Goal: Communication & Community: Participate in discussion

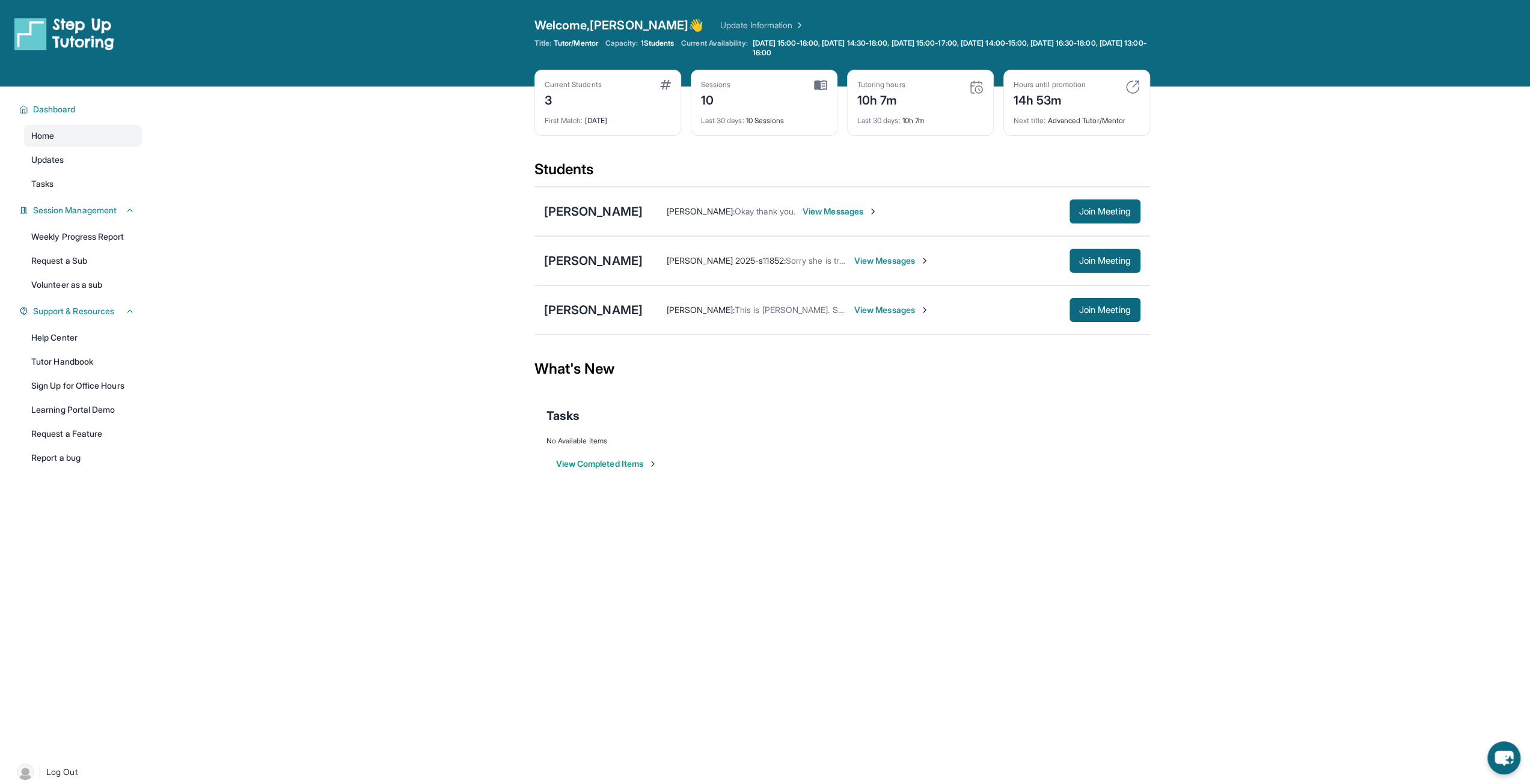
click at [854, 259] on span "View Messages" at bounding box center [892, 261] width 75 height 12
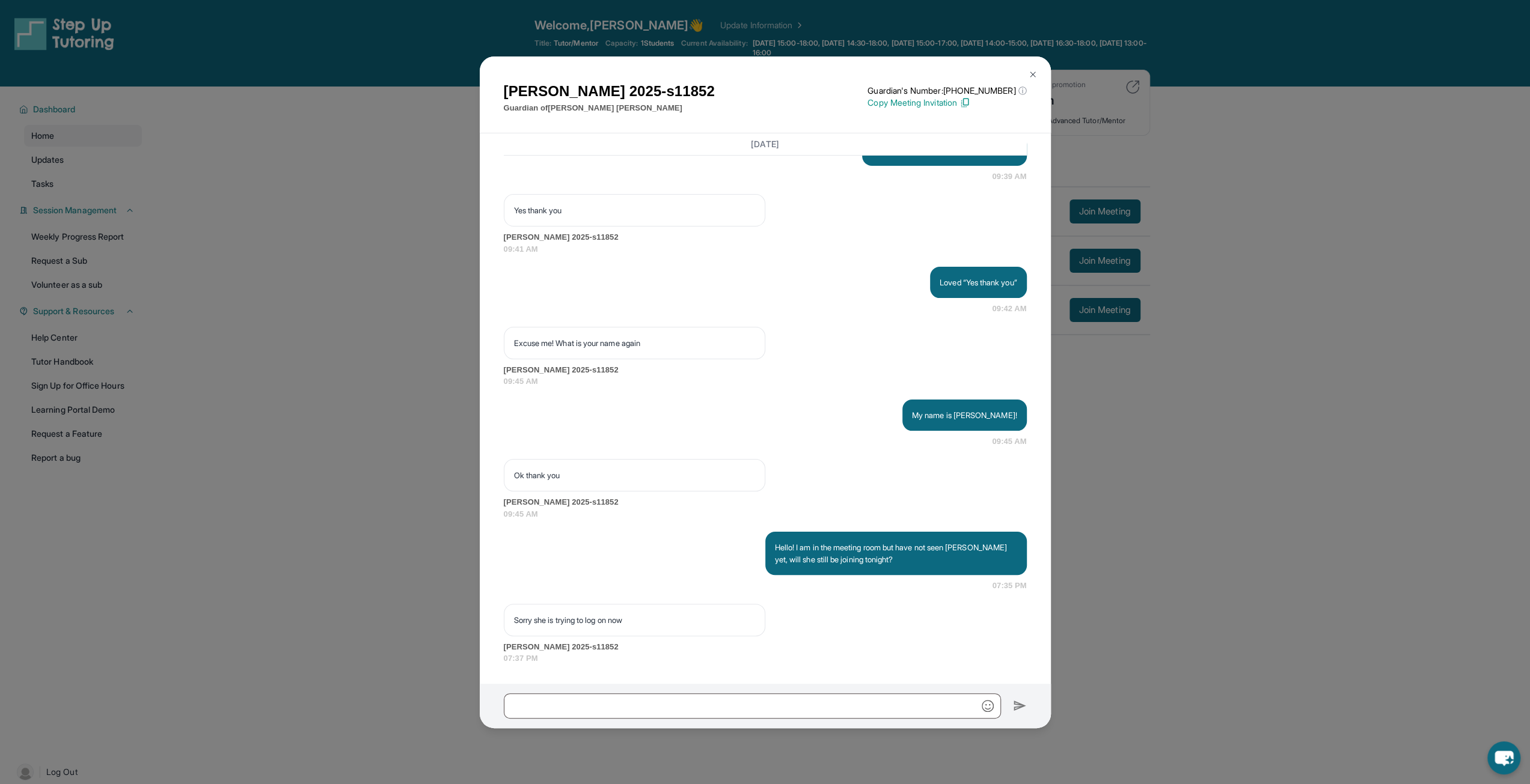
scroll to position [4750, 0]
click at [806, 706] on input "text" at bounding box center [752, 706] width 497 height 25
click at [571, 702] on input "**********" at bounding box center [752, 706] width 497 height 25
type input "**********"
click at [1022, 701] on img at bounding box center [1020, 706] width 14 height 14
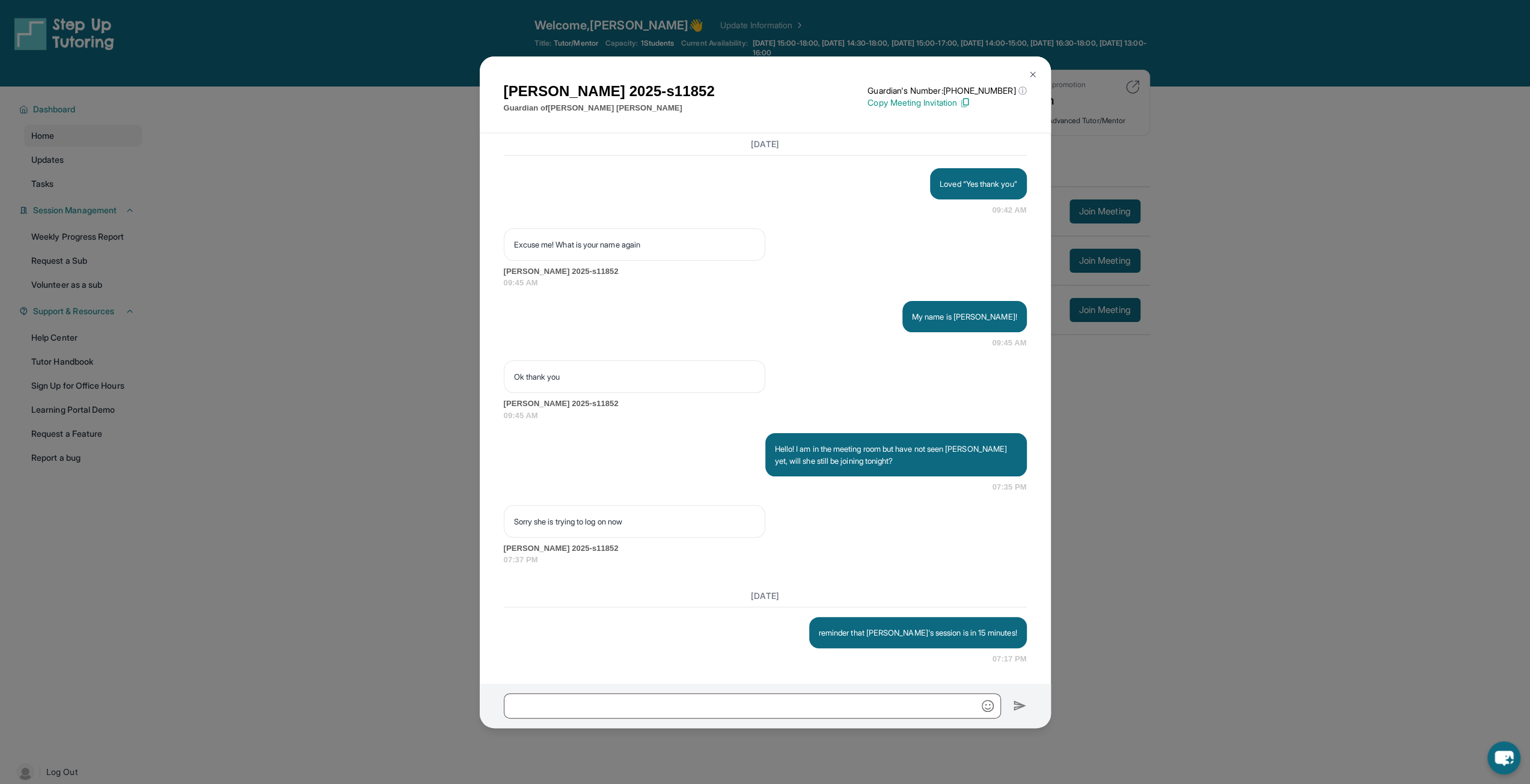
scroll to position [4849, 0]
click at [1033, 74] on img at bounding box center [1033, 74] width 9 height 9
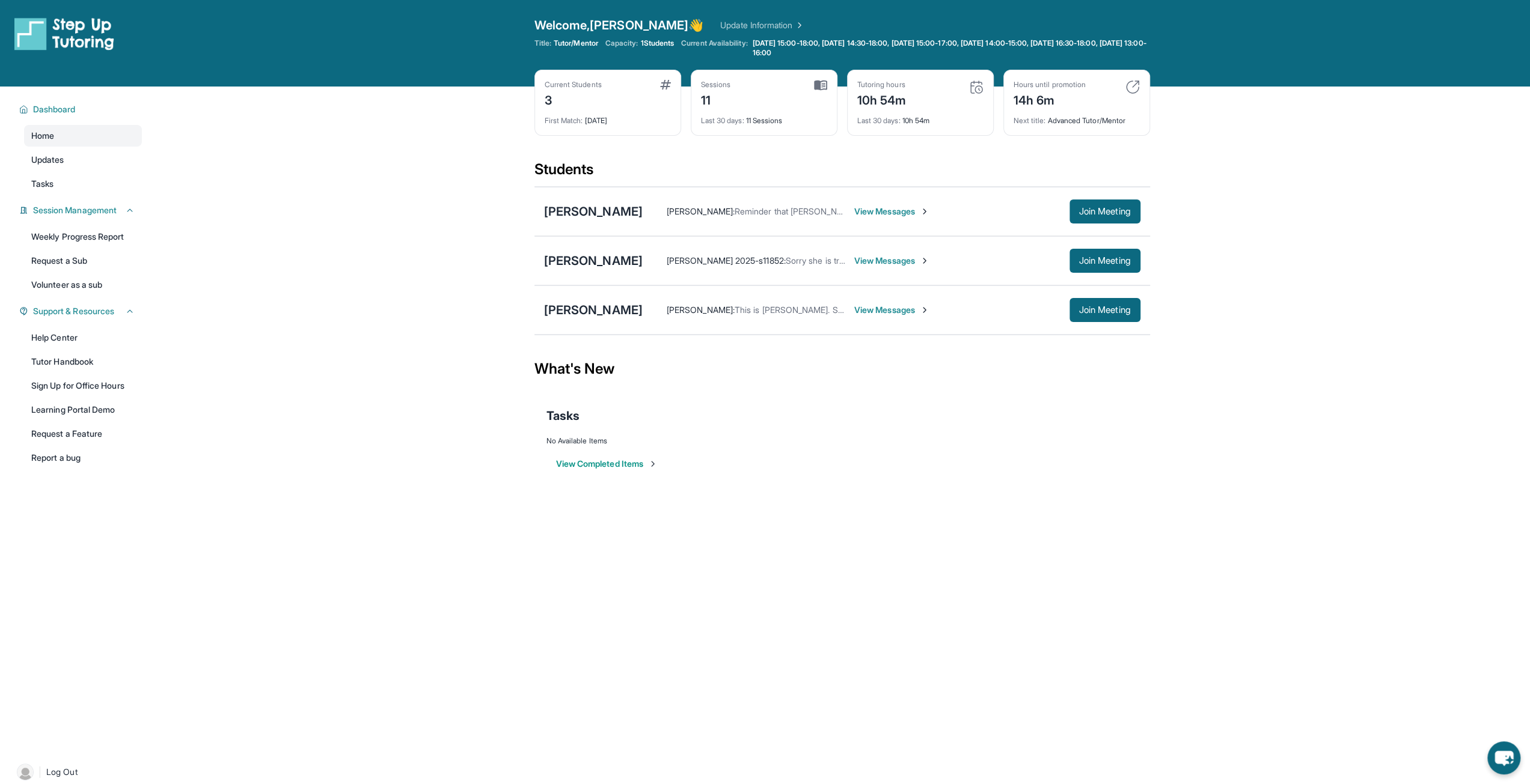
click at [854, 256] on span "View Messages" at bounding box center [892, 261] width 75 height 12
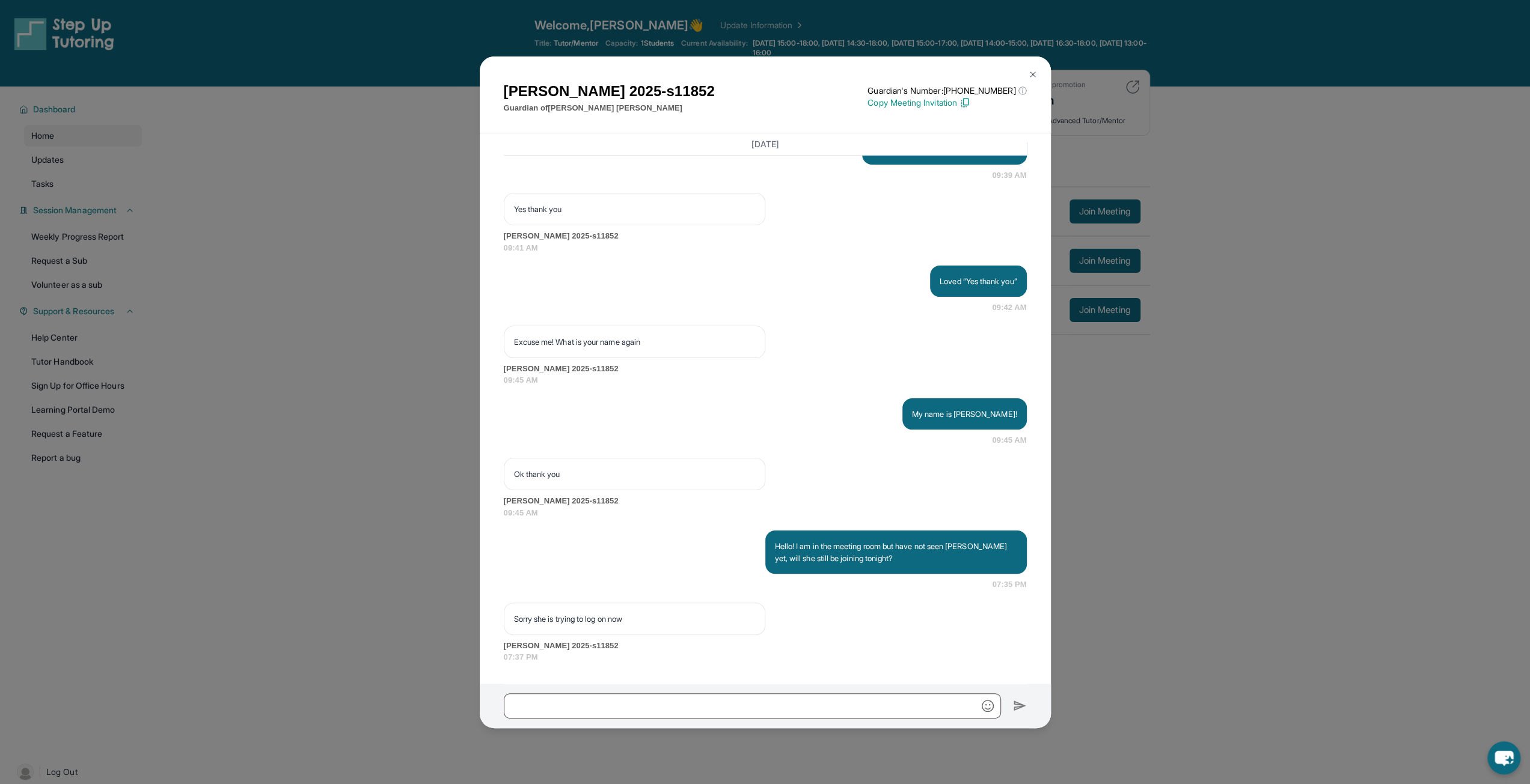
scroll to position [4720, 0]
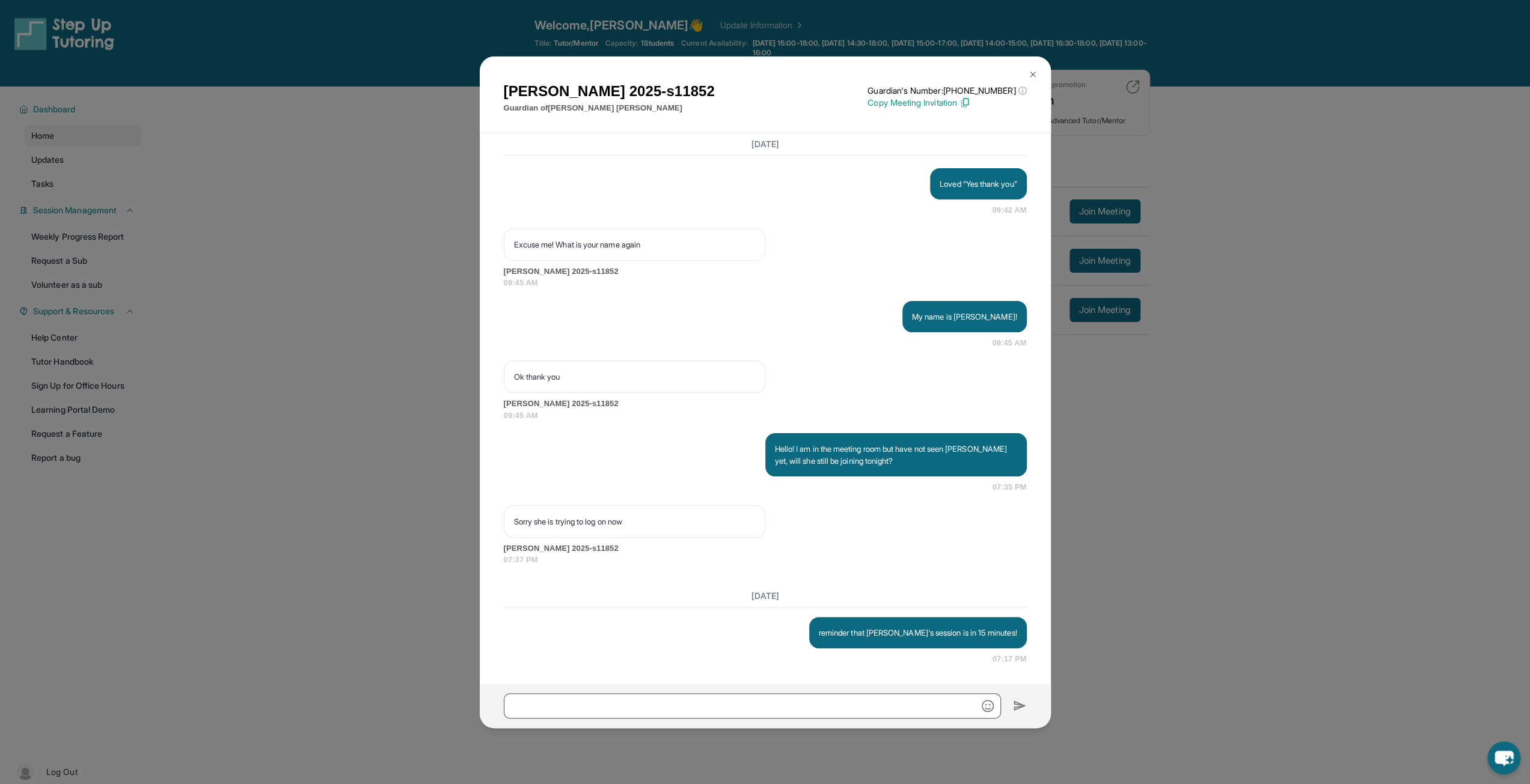
click at [1033, 73] on img at bounding box center [1033, 74] width 9 height 9
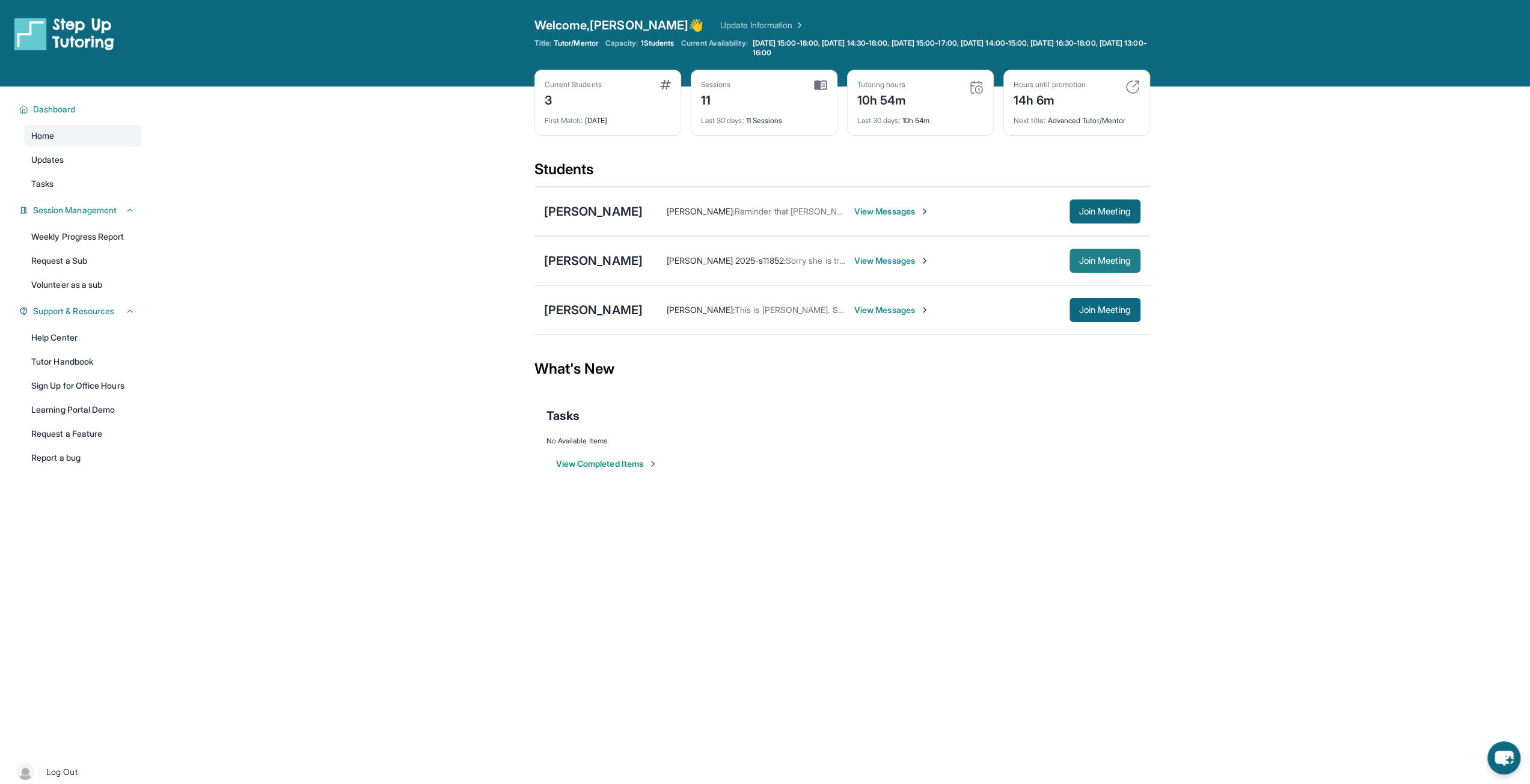
click at [1087, 263] on span "Join Meeting" at bounding box center [1105, 261] width 52 height 8
